Goal: Task Accomplishment & Management: Use online tool/utility

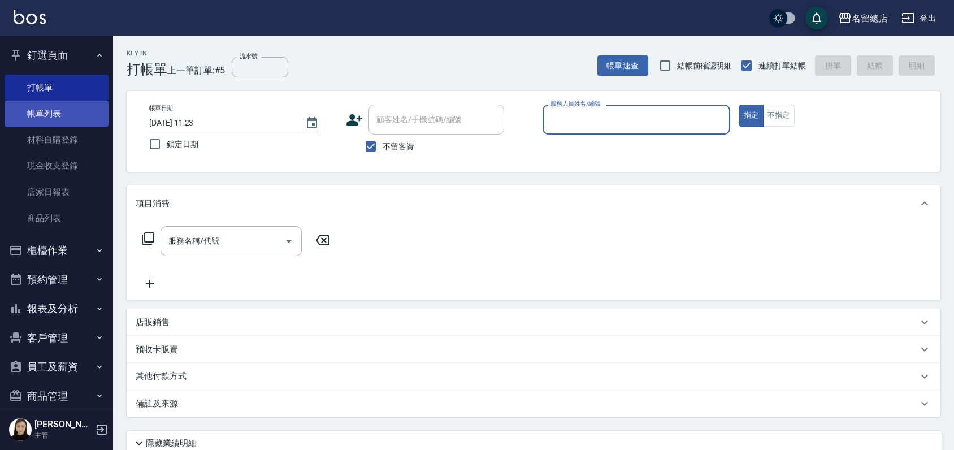
click at [53, 108] on link "帳單列表" at bounding box center [57, 114] width 104 height 26
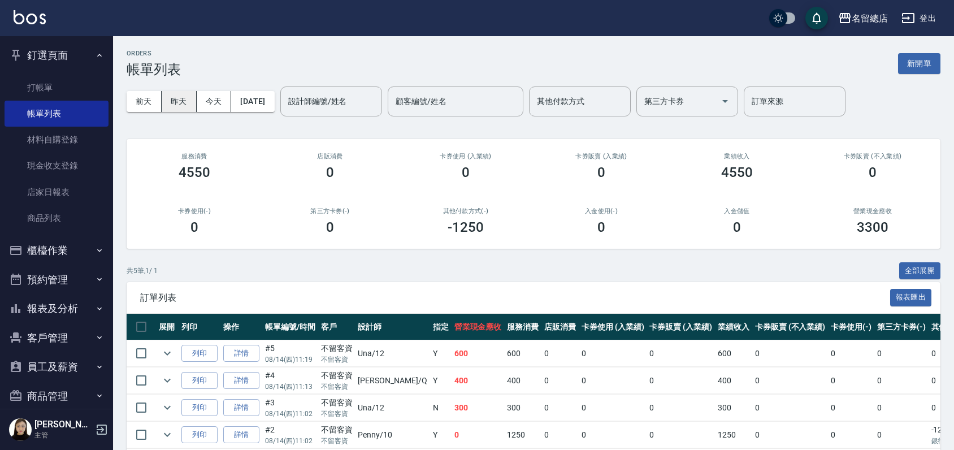
click at [175, 98] on button "昨天" at bounding box center [179, 101] width 35 height 21
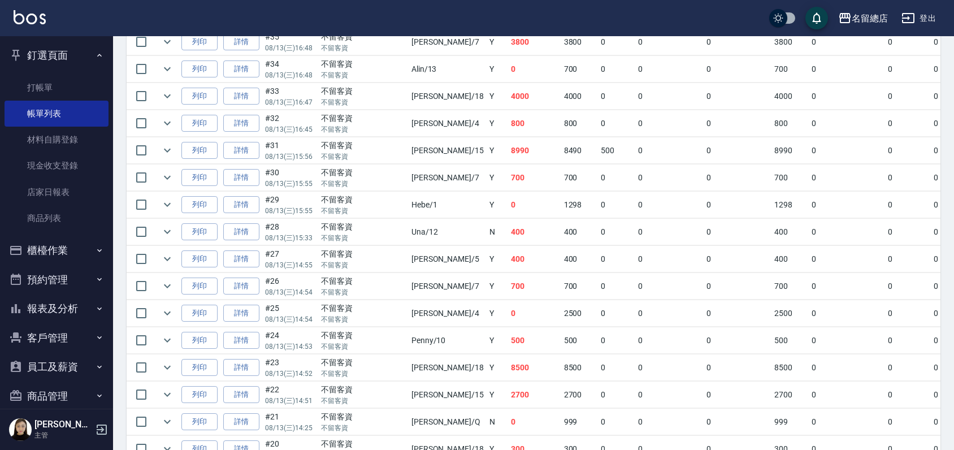
scroll to position [1130, 0]
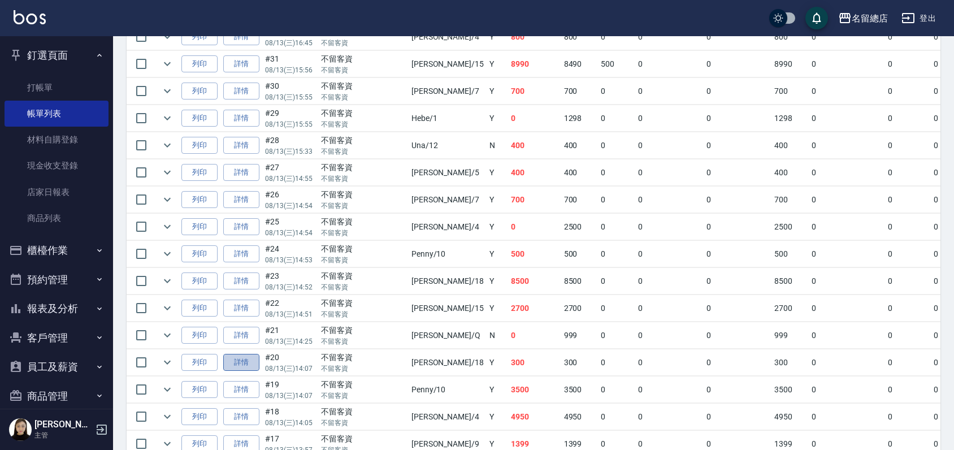
click at [247, 354] on link "詳情" at bounding box center [241, 363] width 36 height 18
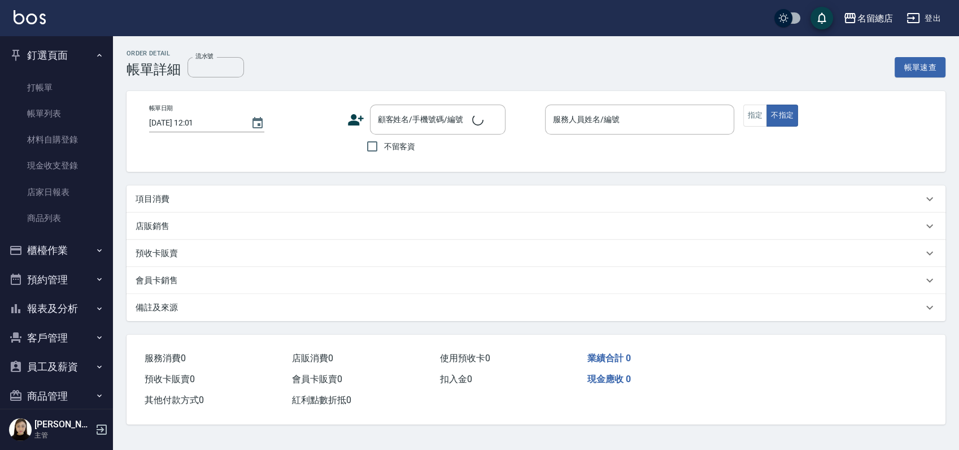
type input "2025/08/13 14:07"
checkbox input "true"
type input "Angela-18"
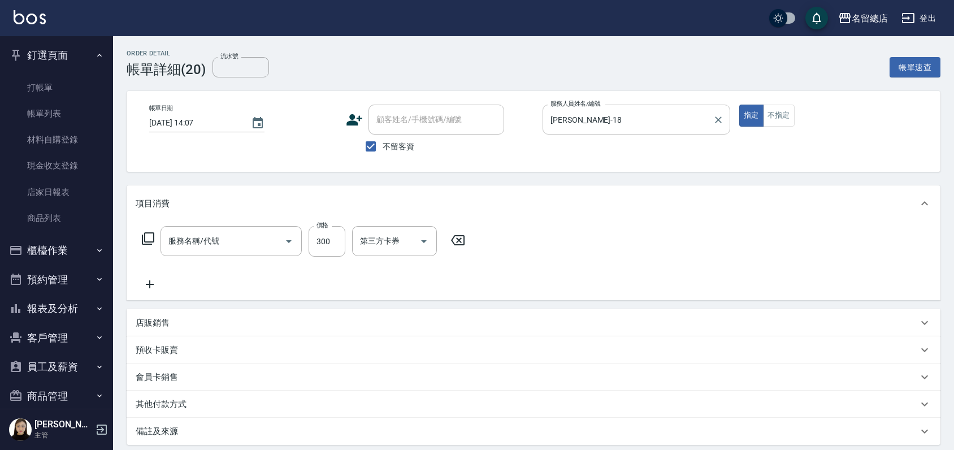
type input "健康洗髮(604)"
click at [718, 120] on icon "Clear" at bounding box center [717, 119] width 11 height 11
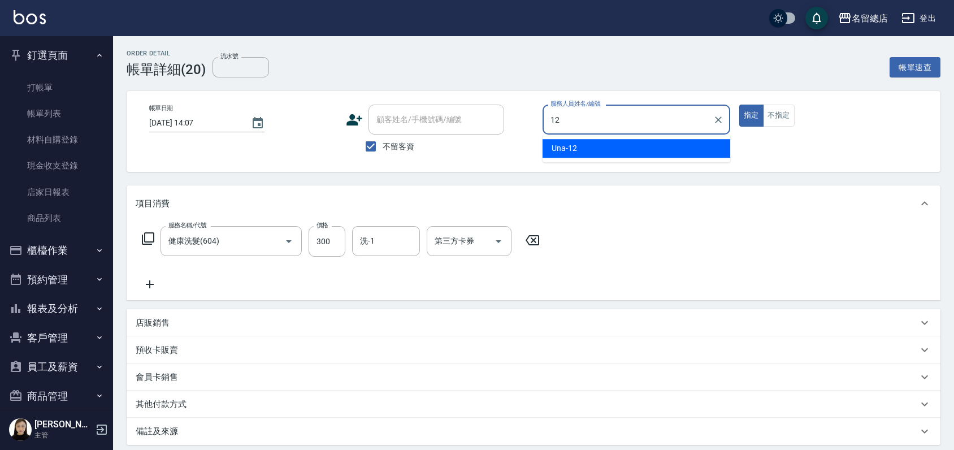
type input "Una-12"
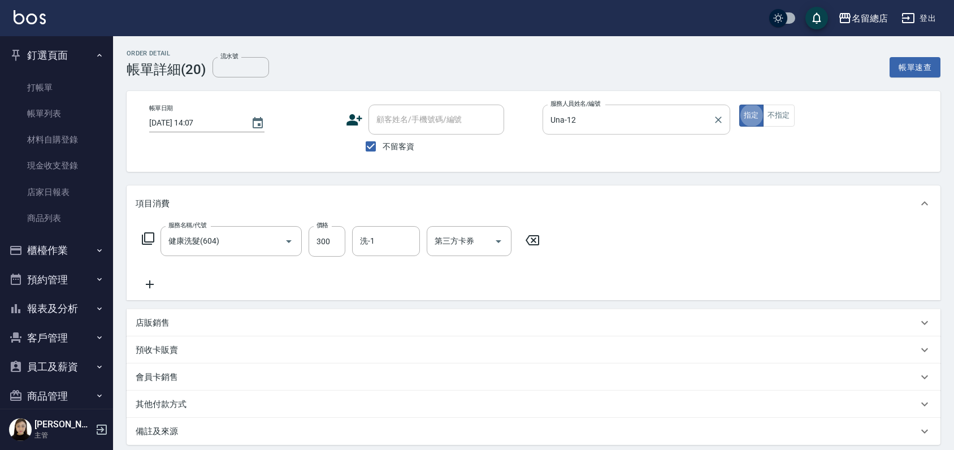
type button "true"
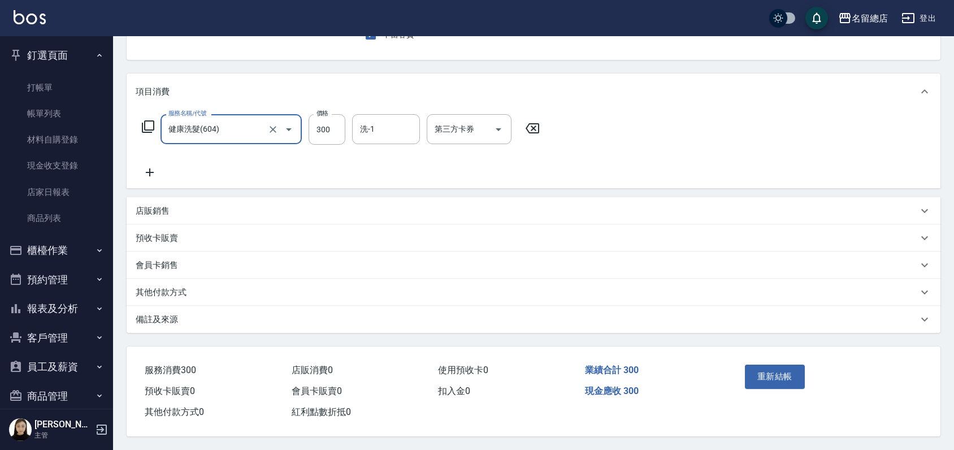
scroll to position [116, 0]
click at [771, 380] on button "重新結帳" at bounding box center [775, 376] width 60 height 24
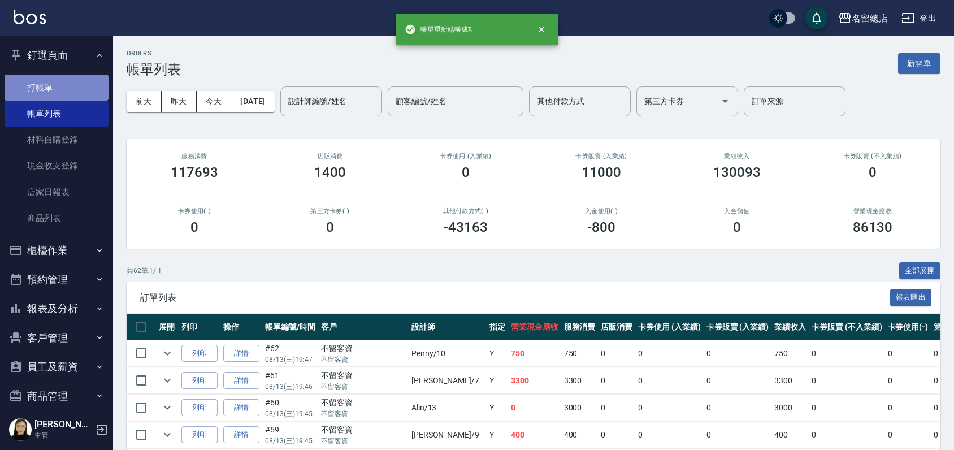
click at [59, 91] on link "打帳單" at bounding box center [57, 88] width 104 height 26
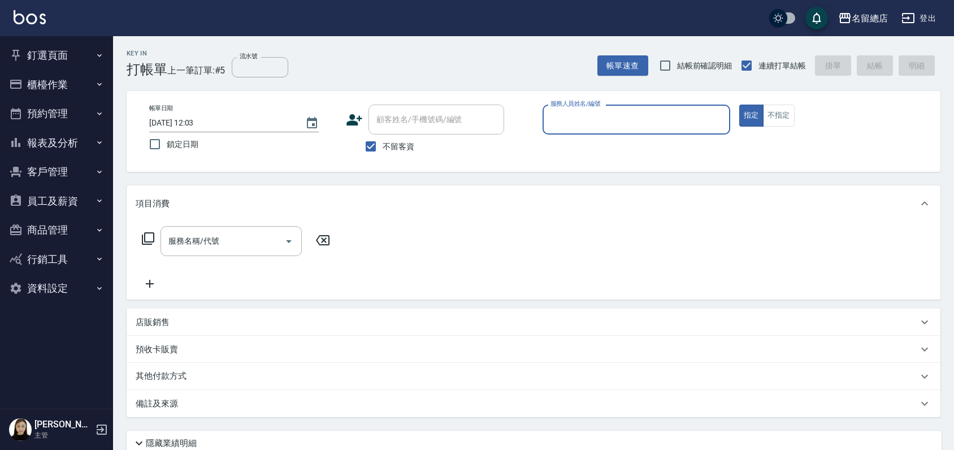
click at [59, 63] on button "釘選頁面" at bounding box center [57, 55] width 104 height 29
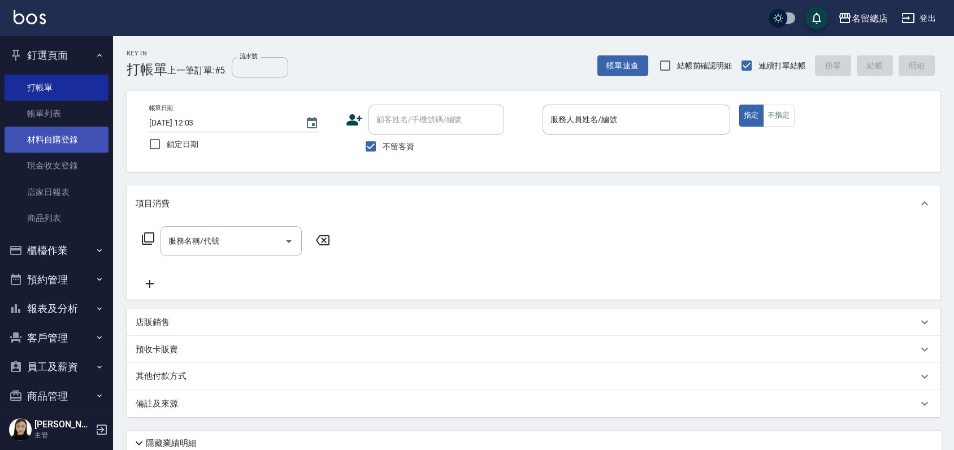
click at [54, 142] on link "材料自購登錄" at bounding box center [57, 140] width 104 height 26
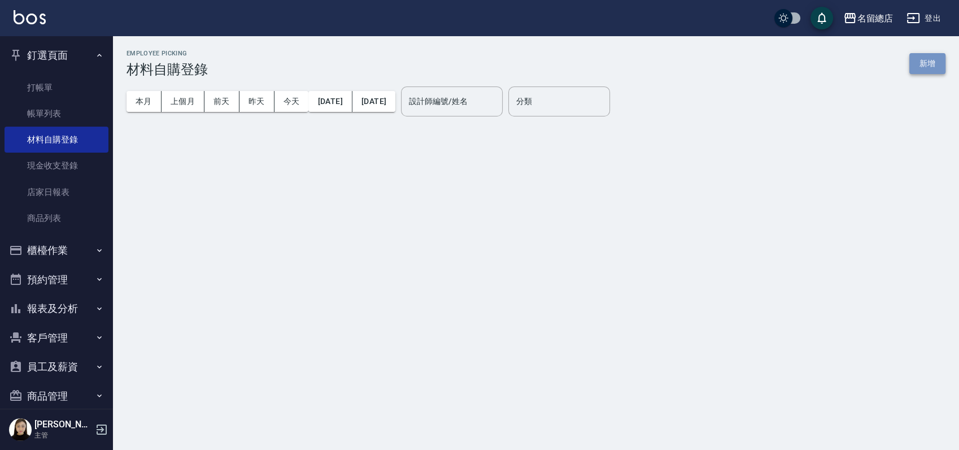
click at [916, 58] on button "新增" at bounding box center [928, 63] width 36 height 21
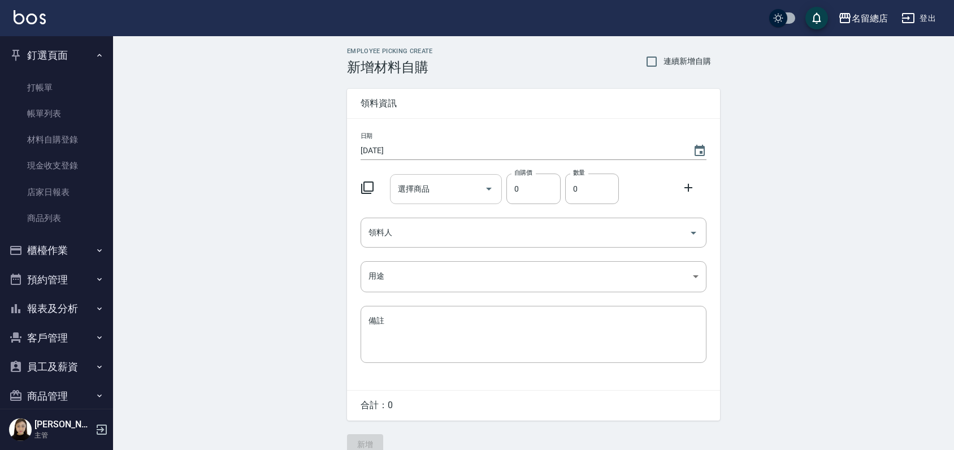
click at [433, 176] on div "選擇商品" at bounding box center [446, 189] width 112 height 30
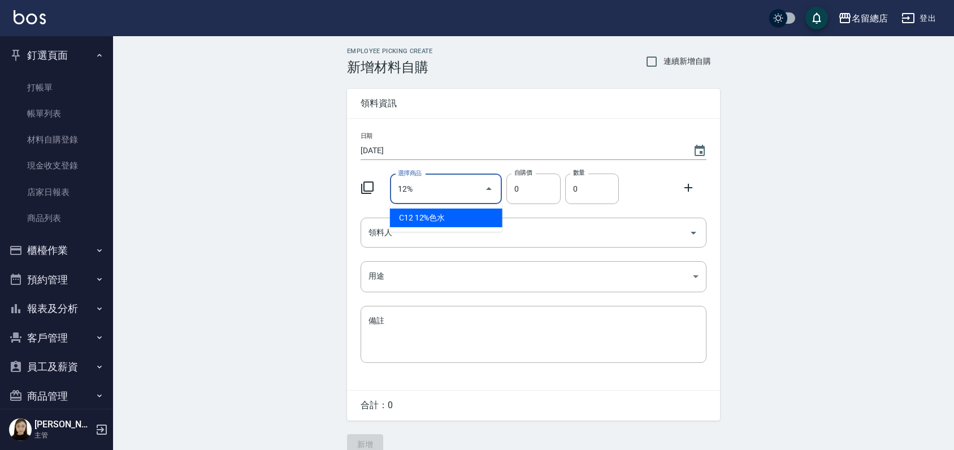
click at [434, 221] on li "C12 12%色水" at bounding box center [446, 217] width 112 height 19
type input "12%色水"
type input "105"
type input "1"
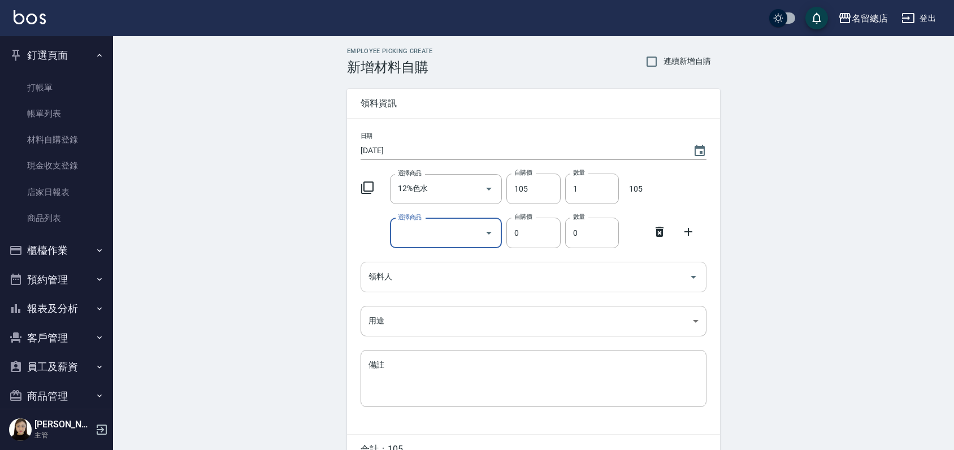
click at [427, 270] on input "領料人" at bounding box center [525, 277] width 319 height 20
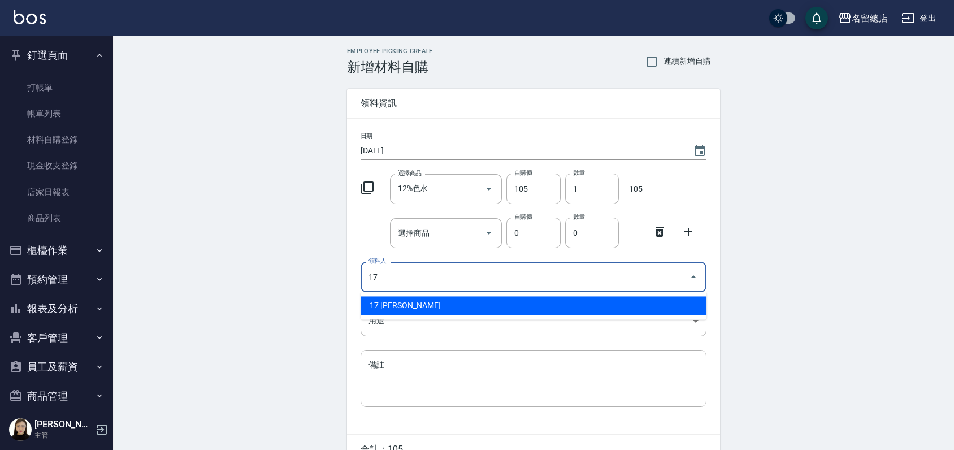
type input "17 [PERSON_NAME]"
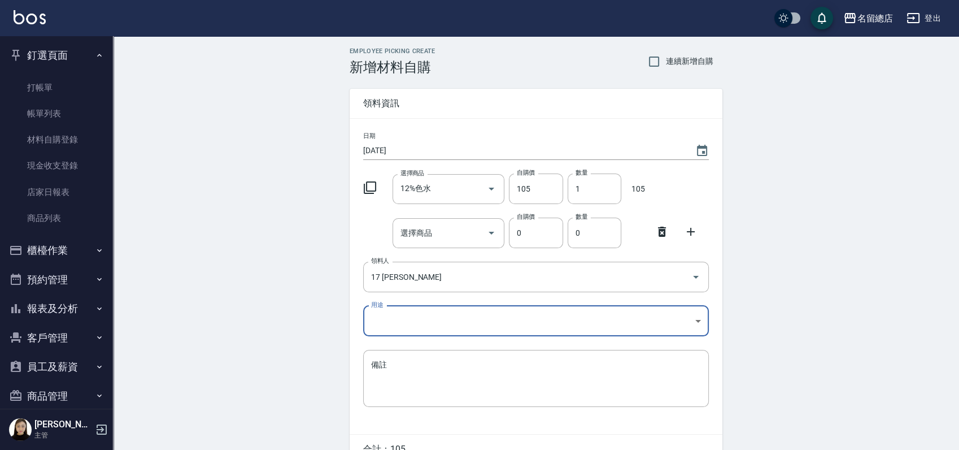
click at [411, 315] on body "名留總店 登出 釘選頁面 打帳單 帳單列表 材料自購登錄 現金收支登錄 店家日報表 商品列表 櫃檯作業 打帳單 帳單列表 掛單列表 營業儀表板 現金收支登錄 …" at bounding box center [479, 255] width 959 height 510
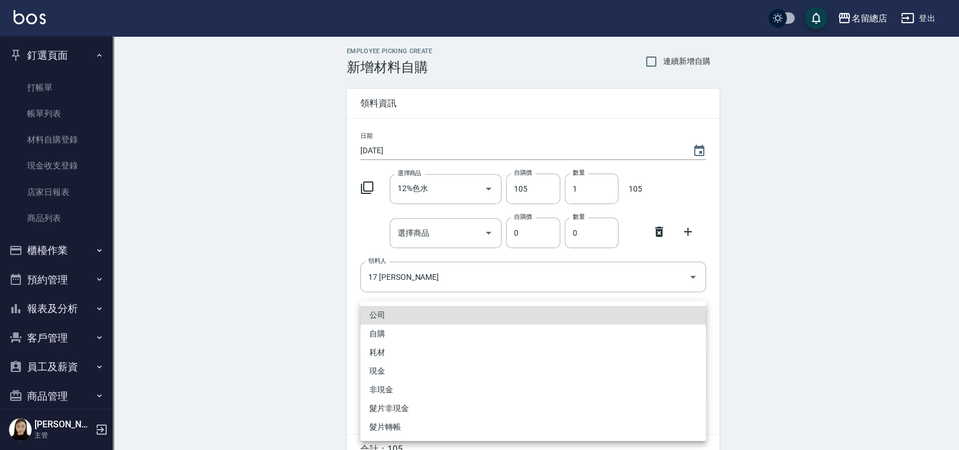
click at [398, 335] on li "自購" at bounding box center [533, 333] width 346 height 19
type input "自購"
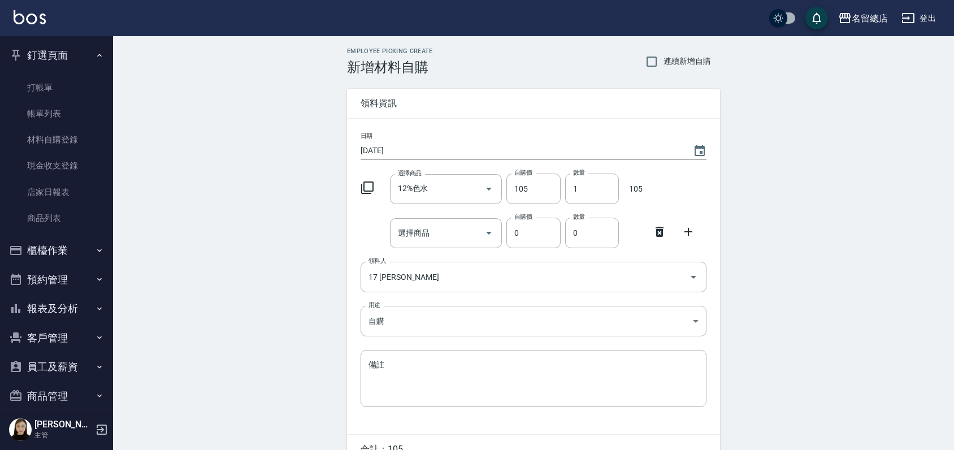
click at [661, 229] on icon at bounding box center [659, 232] width 8 height 10
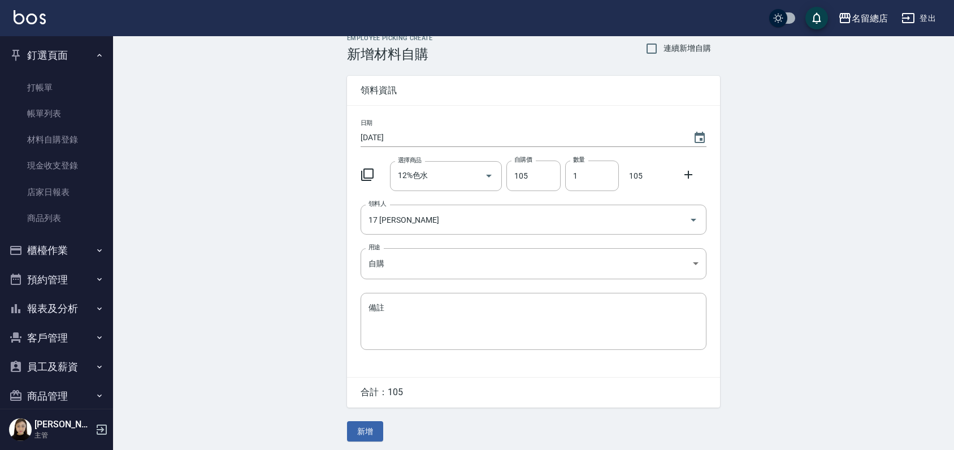
scroll to position [17, 0]
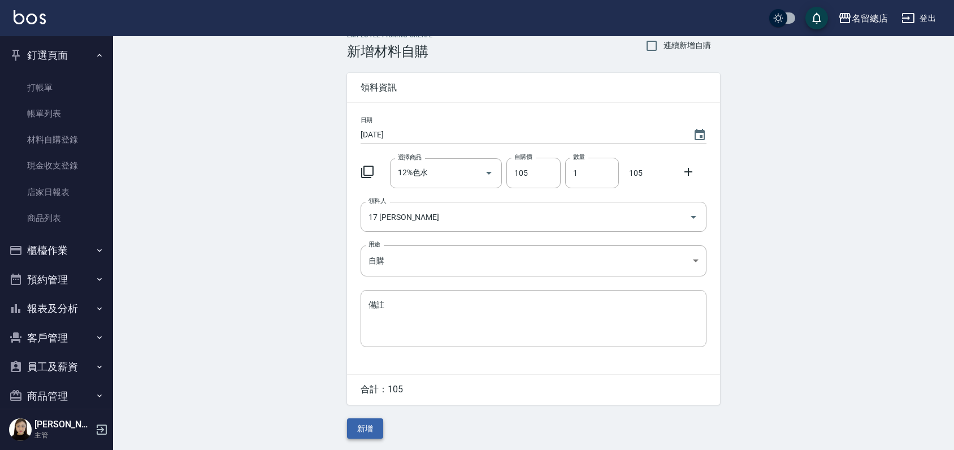
click at [361, 420] on button "新增" at bounding box center [365, 428] width 36 height 21
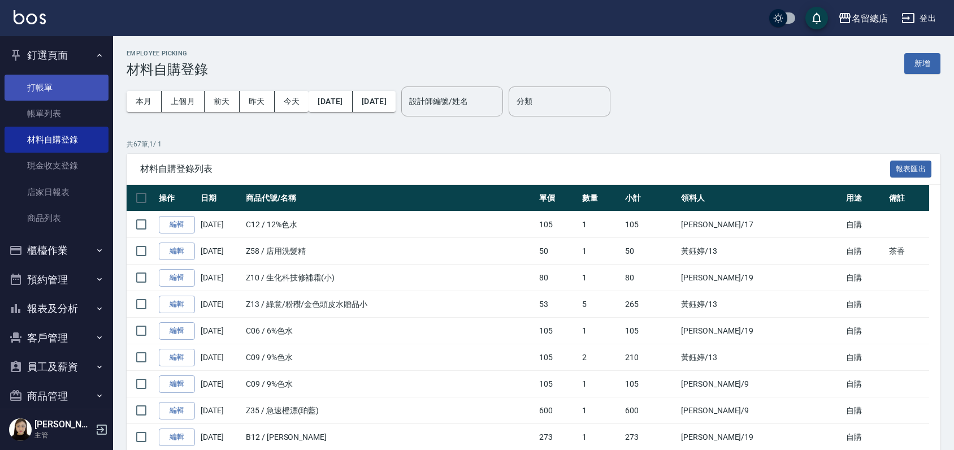
click at [59, 86] on link "打帳單" at bounding box center [57, 88] width 104 height 26
